Goal: Task Accomplishment & Management: Complete application form

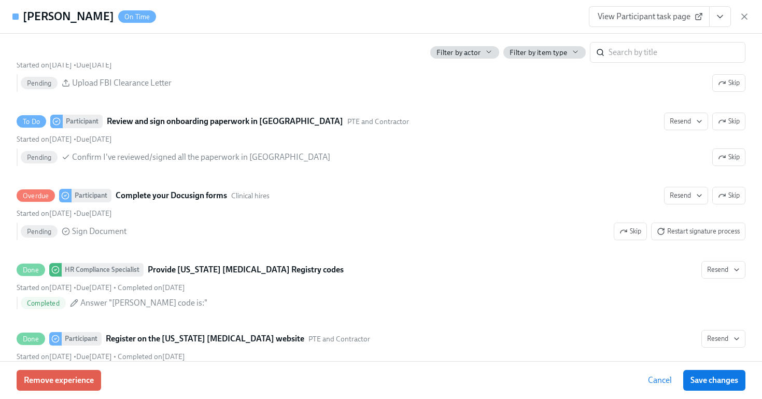
scroll to position [0, 13847]
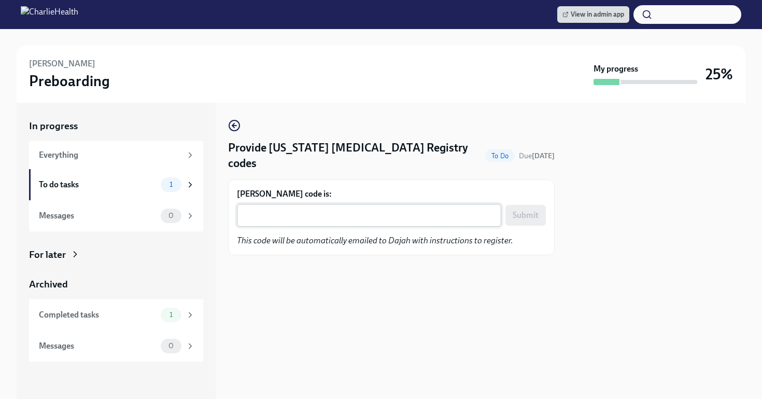
click at [378, 215] on textarea "[PERSON_NAME] code is:" at bounding box center [369, 215] width 252 height 12
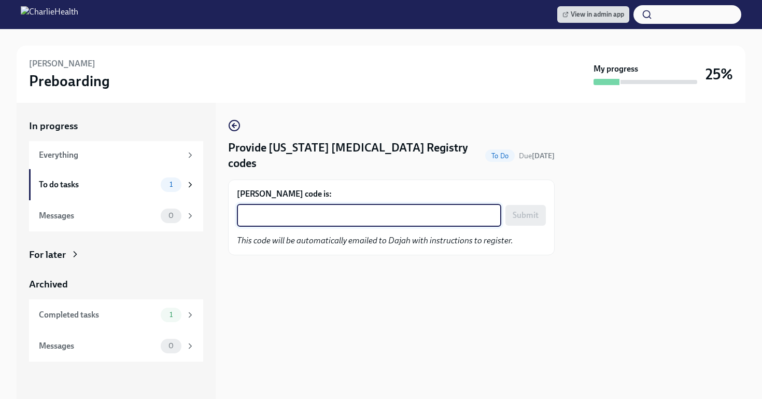
paste textarea "PRLO45X0N18C"
type textarea "PRLO45X0N18C"
click at [532, 215] on span "Submit" at bounding box center [526, 215] width 26 height 10
